Goal: Task Accomplishment & Management: Manage account settings

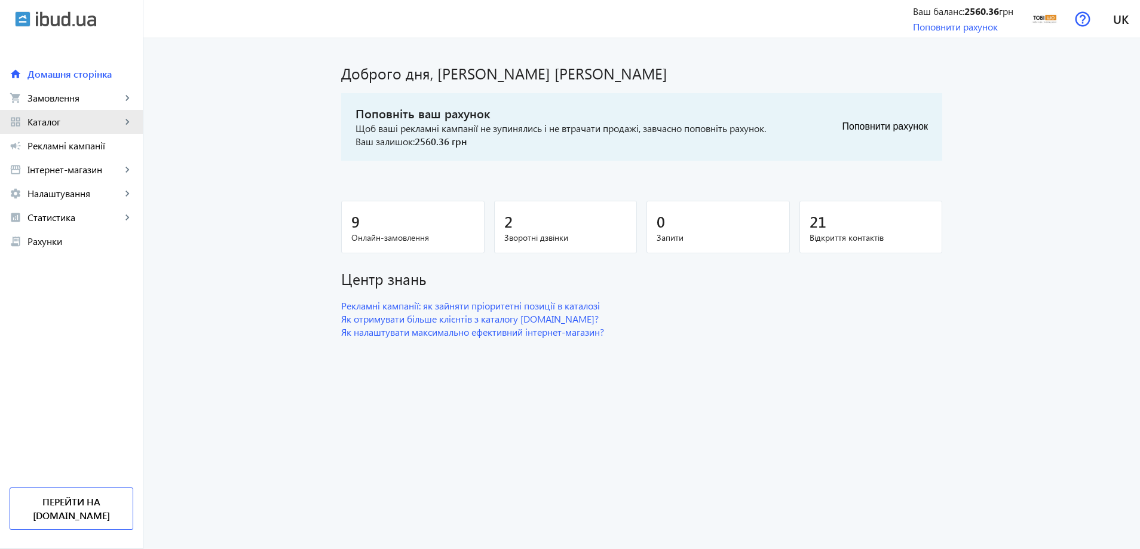
click at [116, 119] on span "Каталог" at bounding box center [74, 122] width 94 height 12
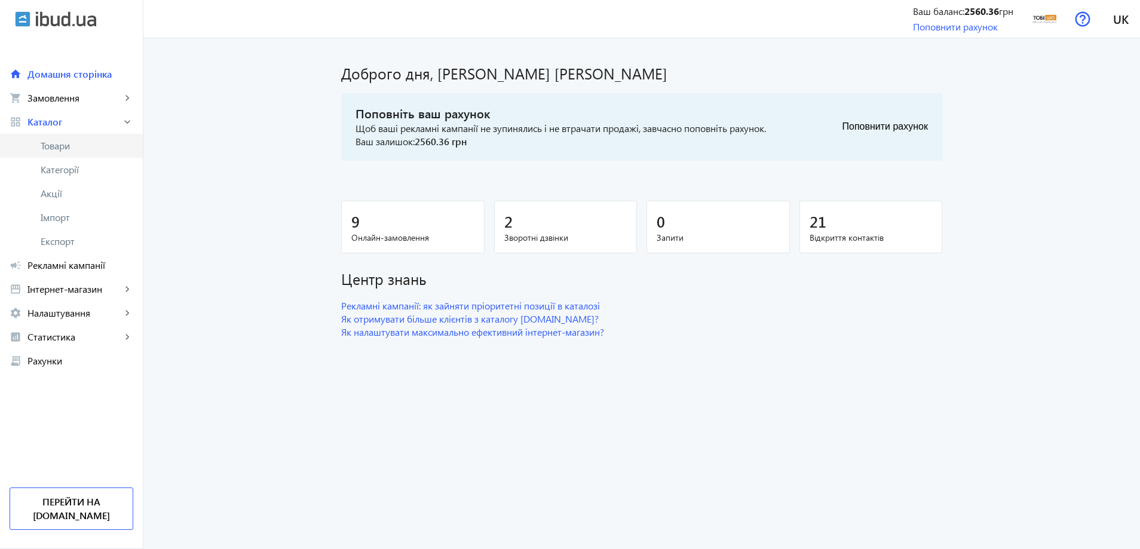
click at [87, 149] on span "Товари" at bounding box center [87, 146] width 93 height 12
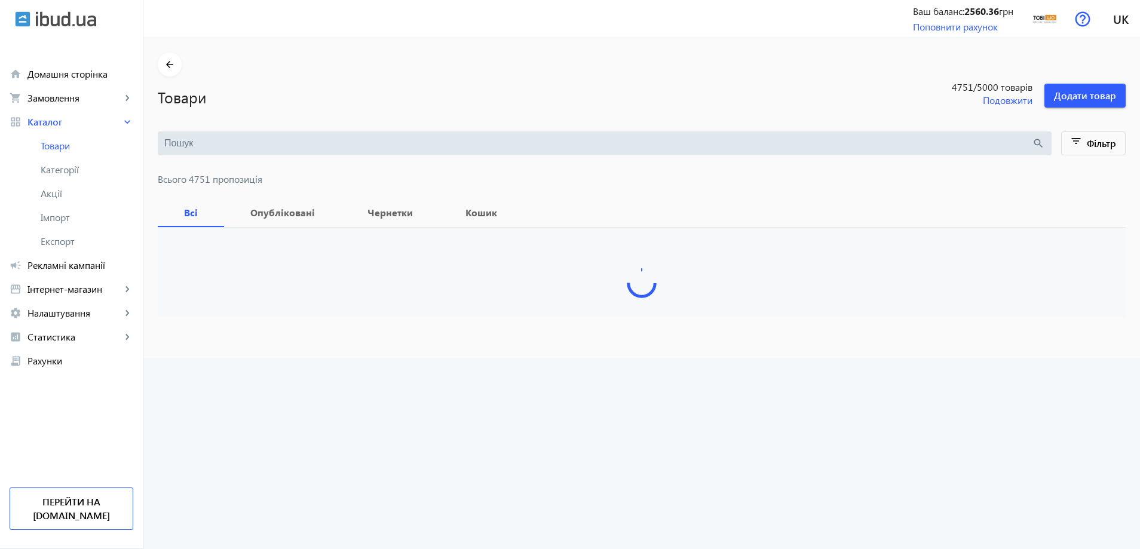
click at [214, 135] on div "search" at bounding box center [605, 143] width 894 height 24
click at [207, 146] on input "search" at bounding box center [597, 143] width 867 height 13
paste input "LoftWood/G1-28"
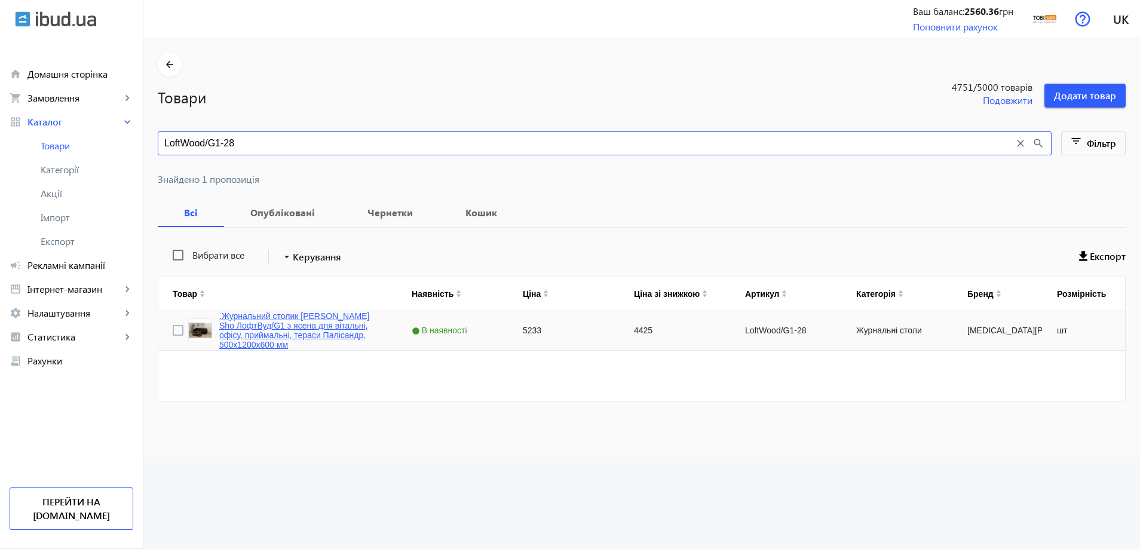
type input "LoftWood/G1-28"
click at [256, 331] on link ".Журнальний столик [PERSON_NAME] Sho ЛофтВуд/G1 з ясена для вітальні, офісу, пр…" at bounding box center [301, 330] width 164 height 38
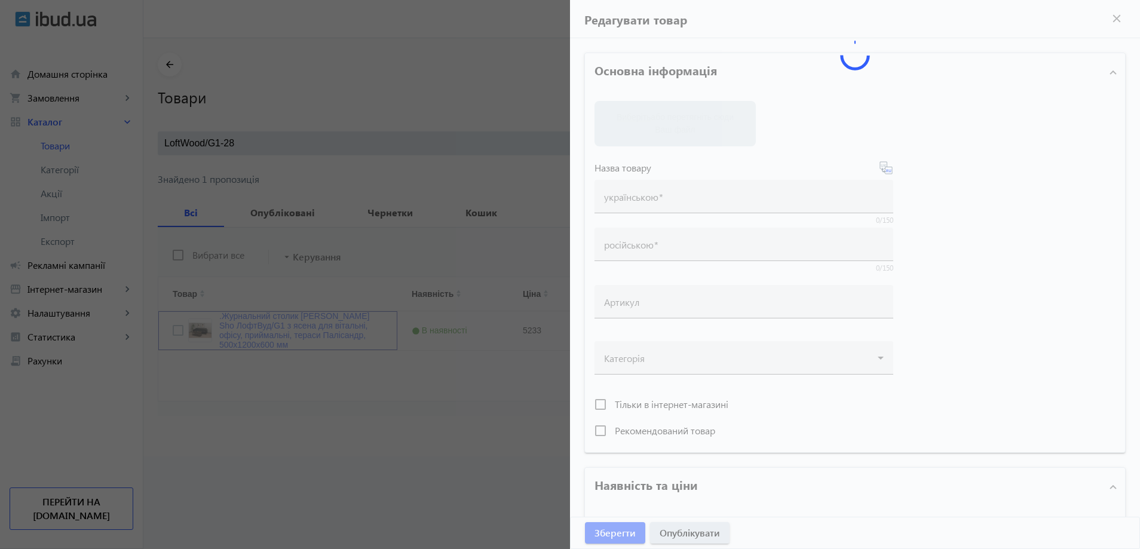
type input ".Журнальний столик [PERSON_NAME] Sho ЛофтВуд/G1 з ясена для вітальні, офісу, пр…"
type input "Столик журнальный [PERSON_NAME] Sho ЛофтВуд/G1 с ясеня для гостинной, офиса, пр…"
type input "LoftWood/G1-28"
type input "5233"
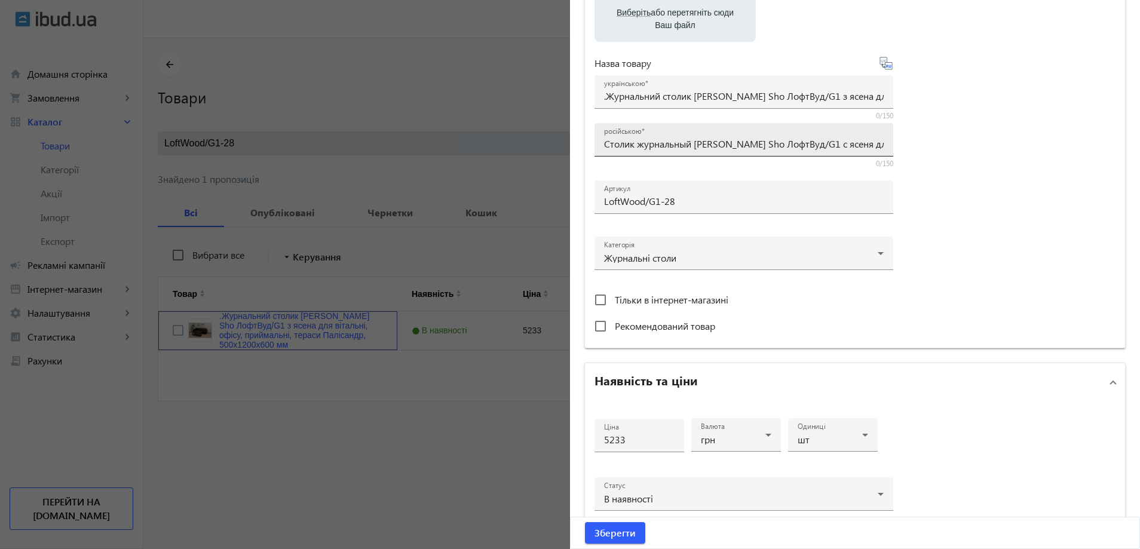
scroll to position [179, 0]
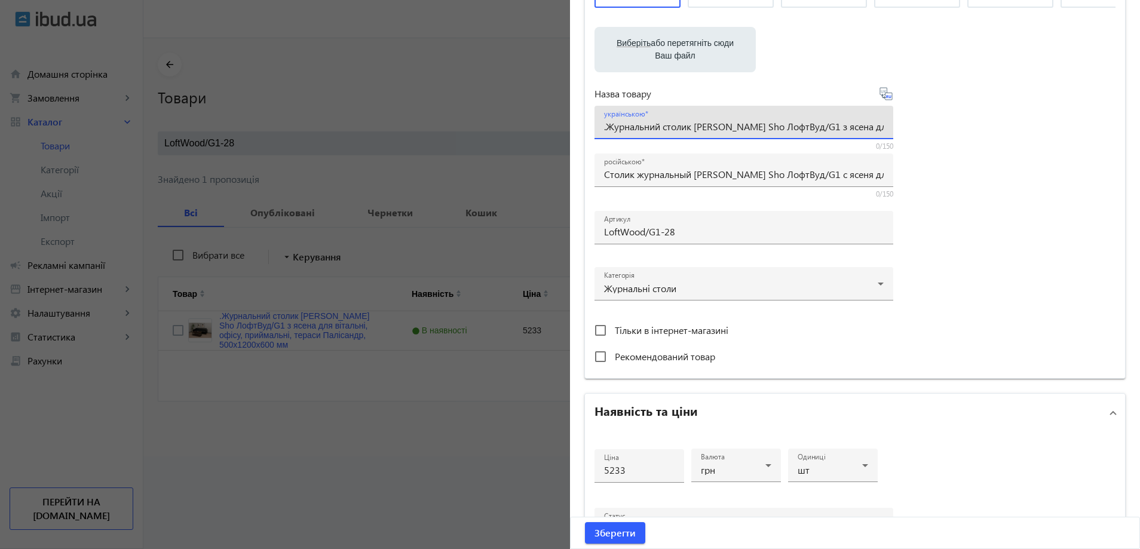
drag, startPoint x: 606, startPoint y: 127, endPoint x: 599, endPoint y: 127, distance: 7.2
click at [599, 127] on div "українською .Журнальний столик [PERSON_NAME] Sho ЛофтВуд/G1 з ясена для вітальн…" at bounding box center [743, 122] width 299 height 33
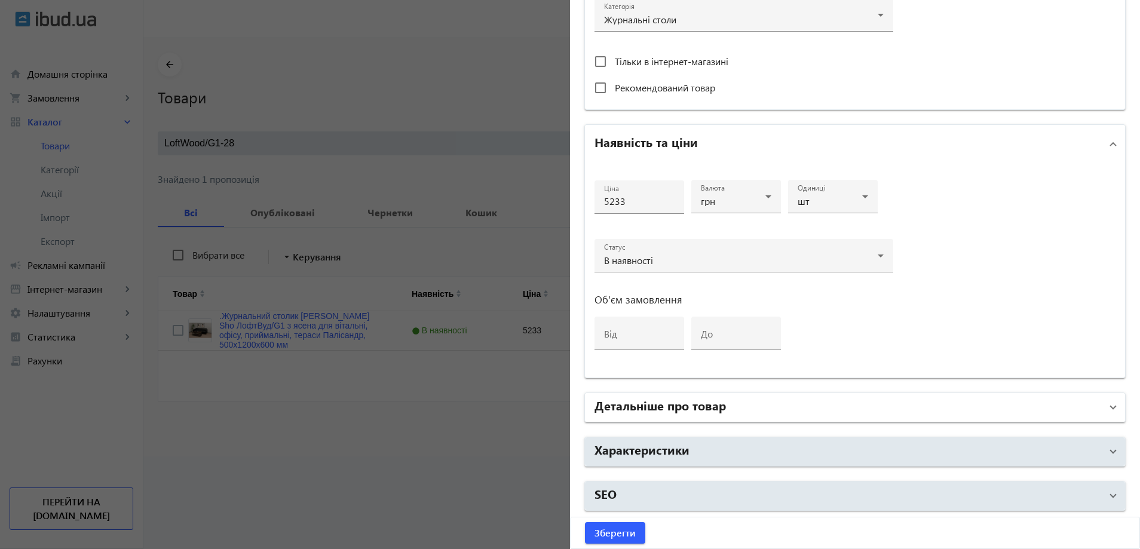
type input "Журнальний столик [PERSON_NAME] Sho ЛофтВуд/G1 з ясена для вітальні, офісу, при…"
click at [754, 410] on mat-panel-title "Детальніше про товар" at bounding box center [847, 408] width 507 height 22
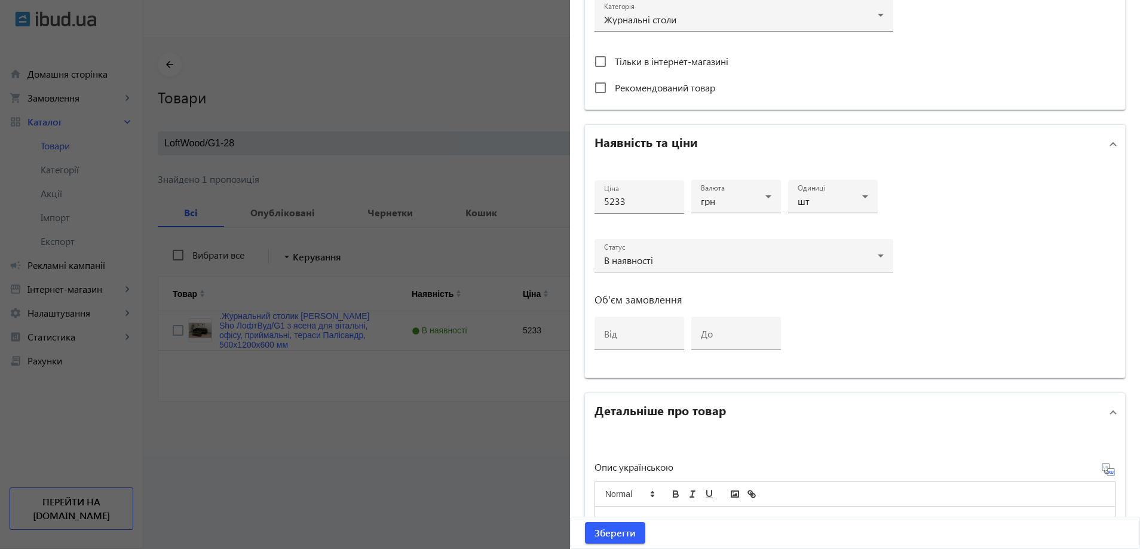
scroll to position [687, 0]
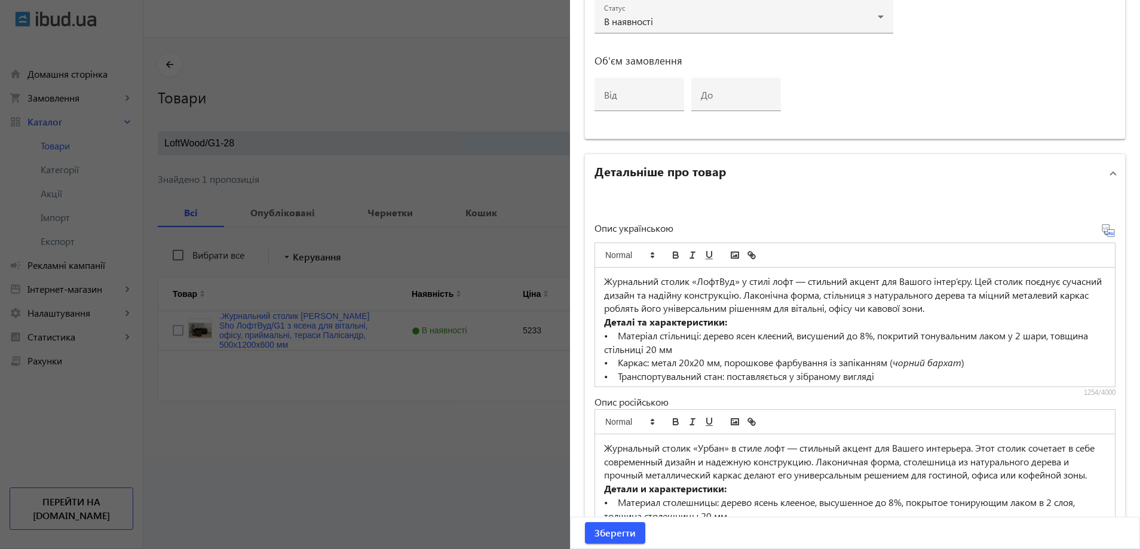
click at [747, 444] on p "Журнальный столик «Урбан» в стиле лофт — стильный акцент для Вашего интерьера. …" at bounding box center [855, 461] width 502 height 41
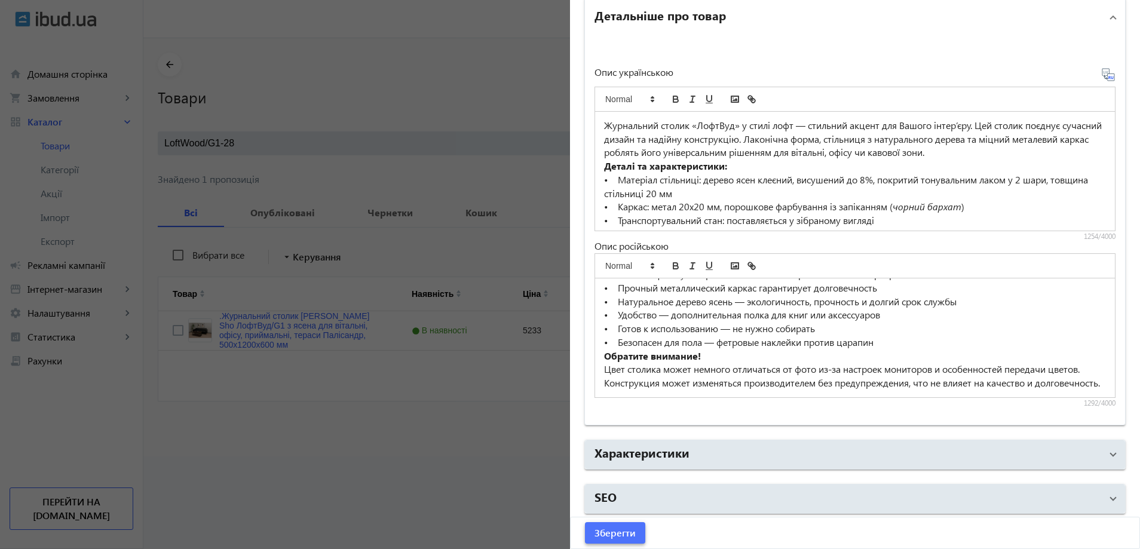
click at [613, 528] on span "Зберегти" at bounding box center [614, 532] width 41 height 13
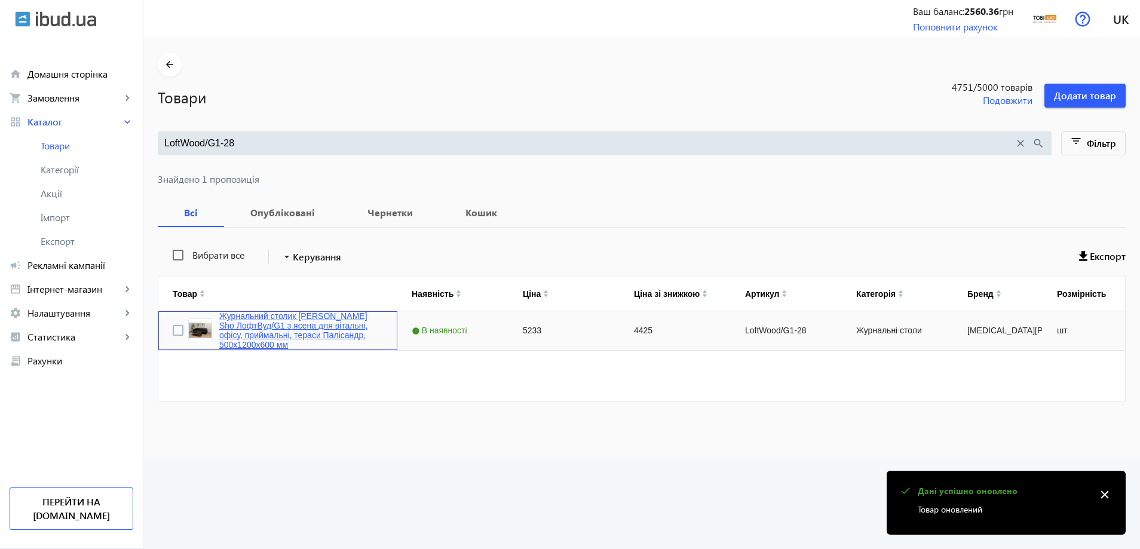
drag, startPoint x: 208, startPoint y: 315, endPoint x: 244, endPoint y: 321, distance: 36.2
click at [243, 320] on div "Журнальний столик [PERSON_NAME] Sho ЛофтВуд/G1 з ясена для вітальні, офісу, при…" at bounding box center [285, 330] width 195 height 38
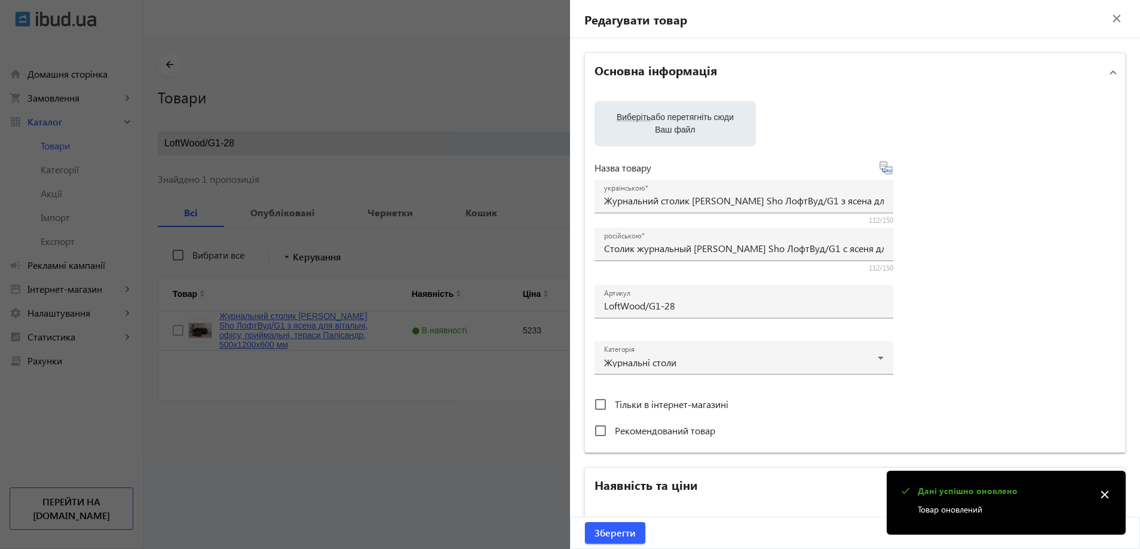
click at [244, 321] on div at bounding box center [570, 274] width 1140 height 549
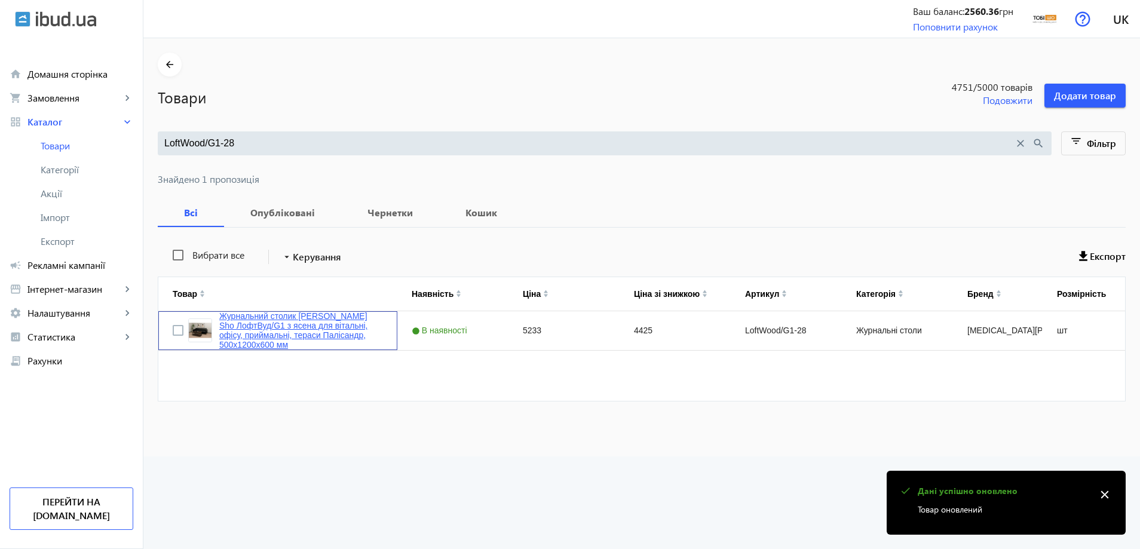
click at [302, 327] on link "Журнальний столик [PERSON_NAME] Sho ЛофтВуд/G1 з ясена для вітальні, офісу, при…" at bounding box center [301, 330] width 164 height 38
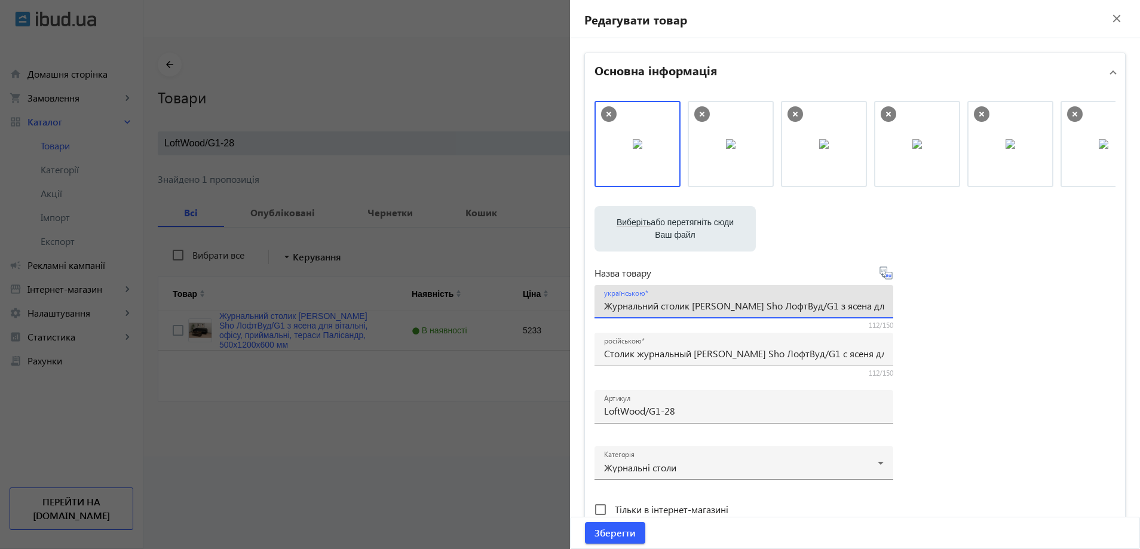
drag, startPoint x: 603, startPoint y: 303, endPoint x: 814, endPoint y: 309, distance: 211.6
click at [814, 309] on input "Журнальний столик [PERSON_NAME] Sho ЛофтВуд/G1 з ясена для вітальні, офісу, при…" at bounding box center [744, 305] width 280 height 13
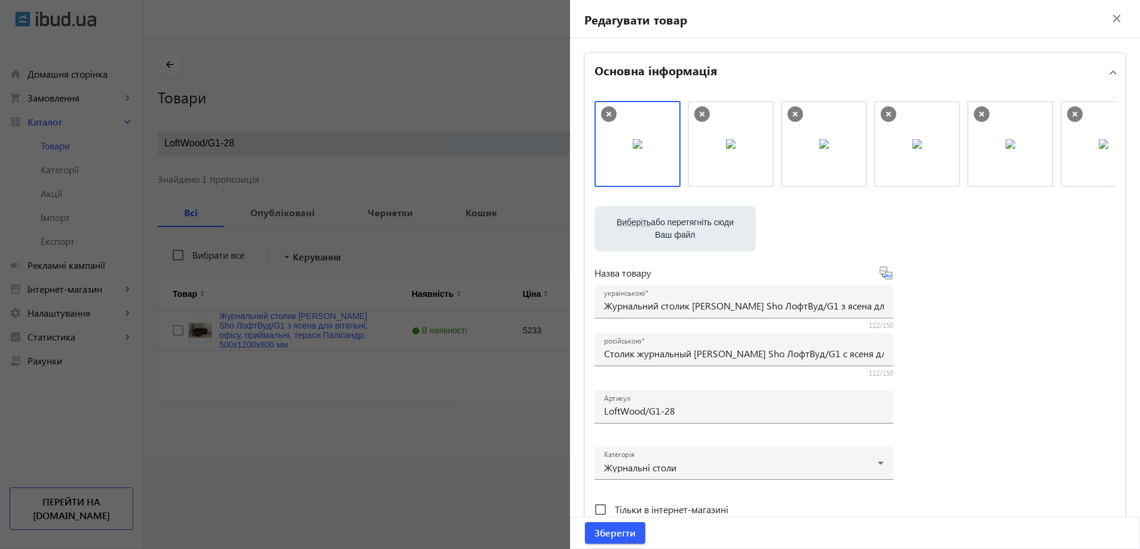
drag, startPoint x: 165, startPoint y: 199, endPoint x: 262, endPoint y: 140, distance: 113.4
click at [175, 193] on div at bounding box center [570, 274] width 1140 height 549
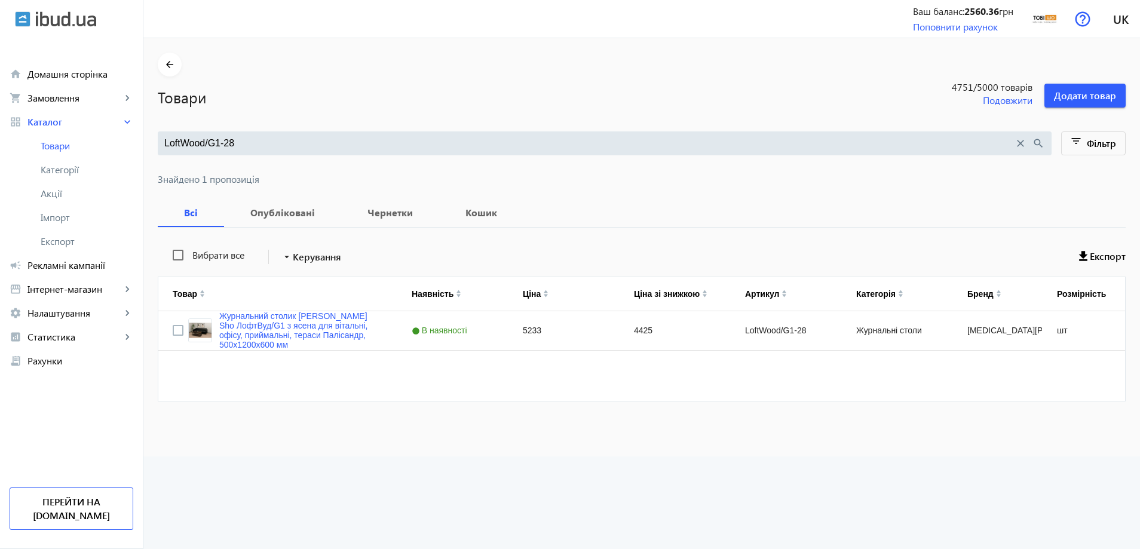
click at [266, 136] on div at bounding box center [570, 274] width 1140 height 549
click at [260, 143] on input "LoftWood/G1-28" at bounding box center [588, 143] width 849 height 13
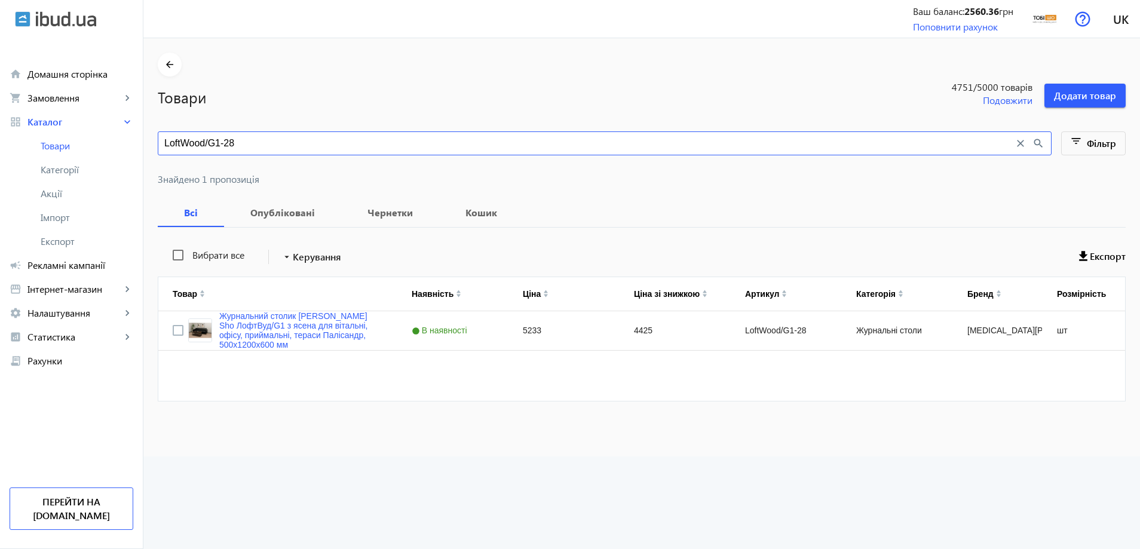
paste input "Журнальний столик [PERSON_NAME] Sho ЛофтВуд/G1 з ясена"
type input "Журнальний столик [PERSON_NAME] Sho ЛофтВуд/G1 з ясена"
